Goal: Browse casually

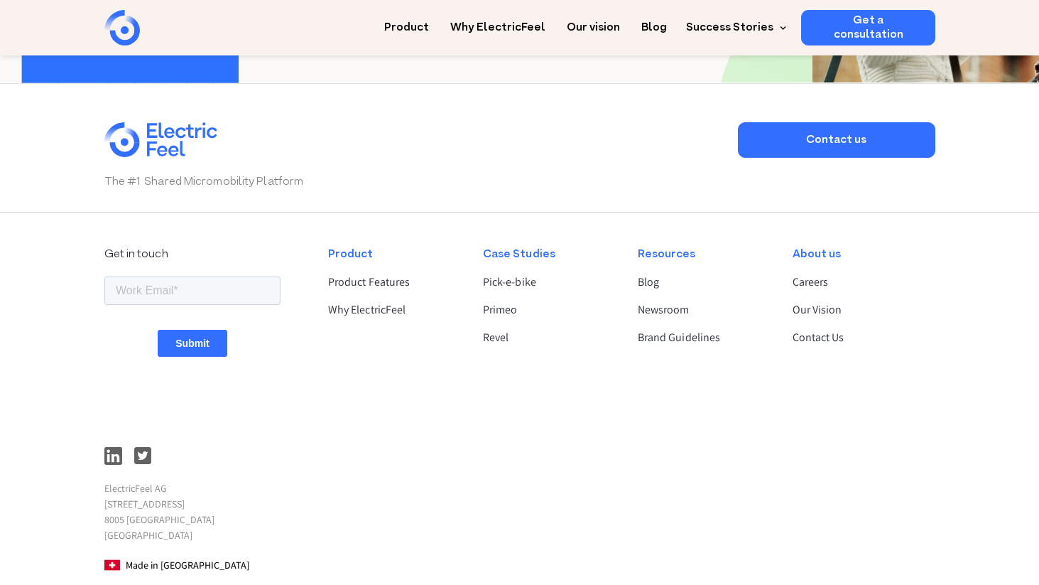
scroll to position [3782, 0]
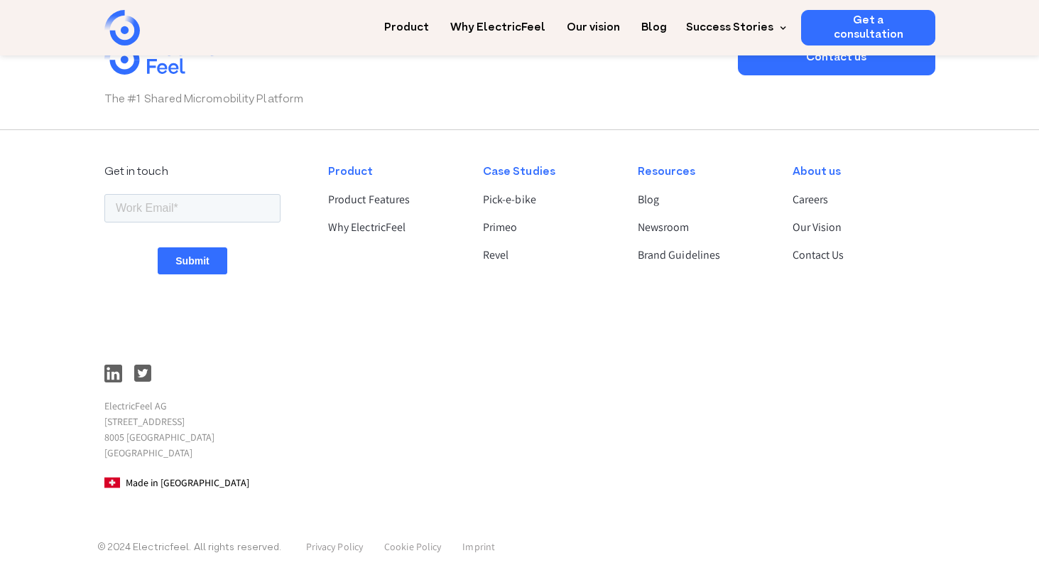
click at [340, 450] on div "Product Product Features Why ElectricFeel" at bounding box center [393, 326] width 155 height 351
